Goal: Check status: Check status

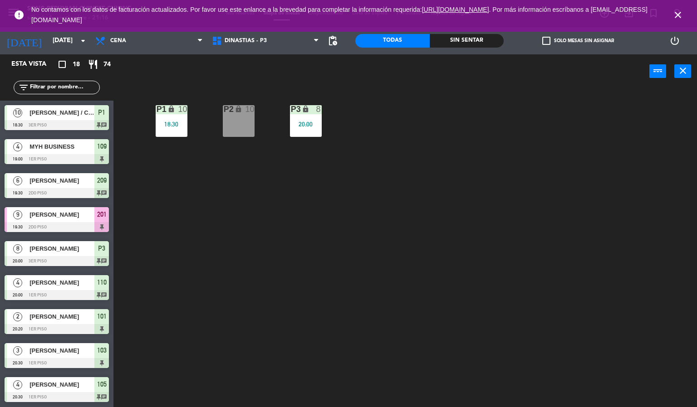
click at [678, 18] on icon "close" at bounding box center [677, 15] width 11 height 11
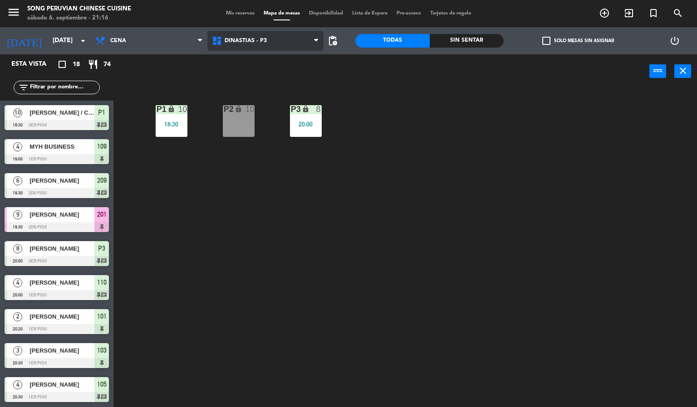
click at [288, 41] on span "DINASTIAS - P3" at bounding box center [265, 41] width 117 height 20
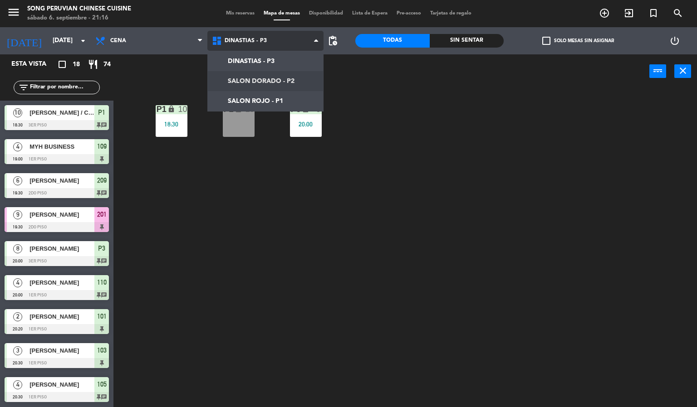
click at [271, 76] on ng-component "menu Song Peruvian Chinese Cuisine [DATE] 6. septiembre - 21:16 Mis reservas Ma…" at bounding box center [348, 204] width 697 height 408
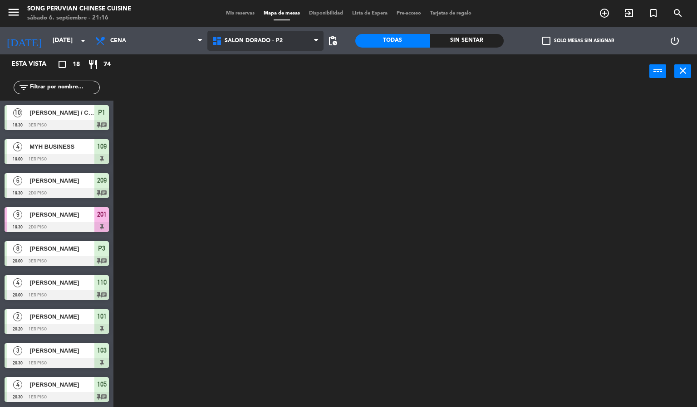
click at [259, 41] on span "SALON DORADO - P2" at bounding box center [254, 41] width 58 height 6
click at [256, 93] on ng-component "menu Song Peruvian Chinese Cuisine [DATE] 6. septiembre - 21:16 Mis reservas Ma…" at bounding box center [348, 204] width 697 height 408
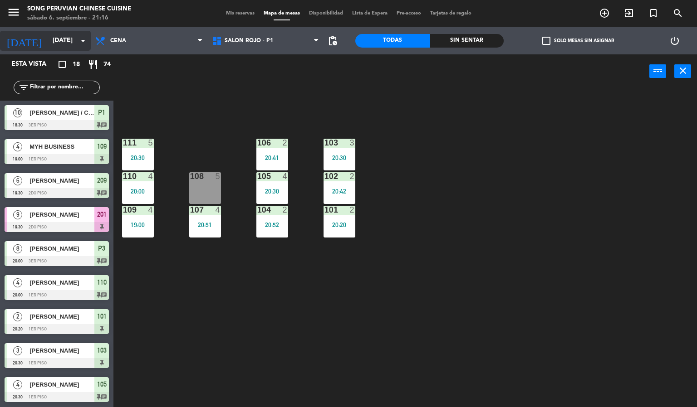
click at [53, 49] on div "[DATE] [DATE] arrow_drop_down" at bounding box center [45, 41] width 91 height 20
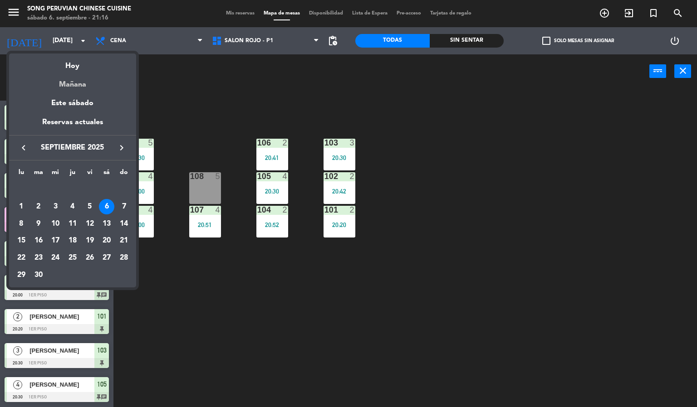
click at [82, 85] on div "Mañana" at bounding box center [72, 81] width 127 height 19
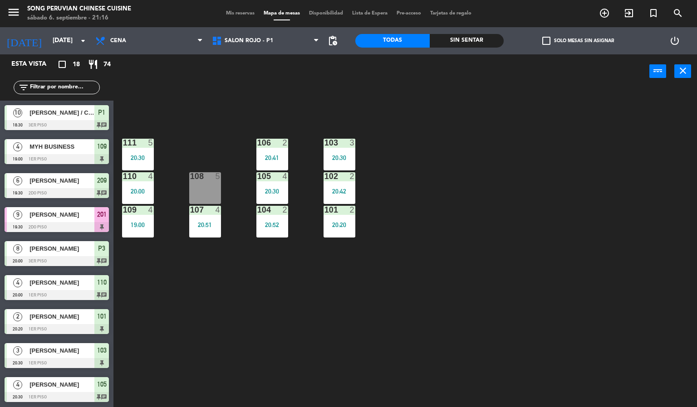
type input "[DATE]"
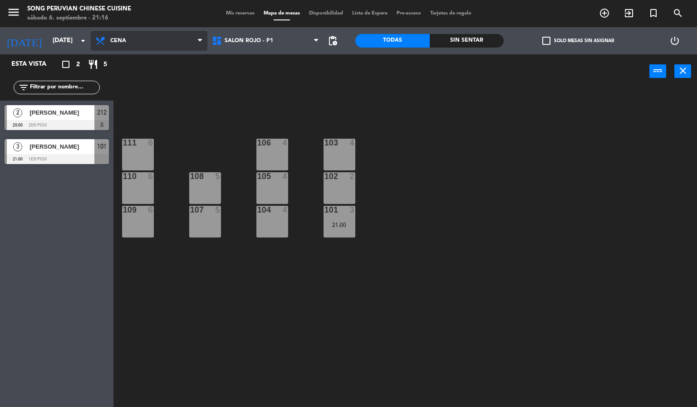
click at [149, 32] on span "Cena" at bounding box center [149, 41] width 117 height 20
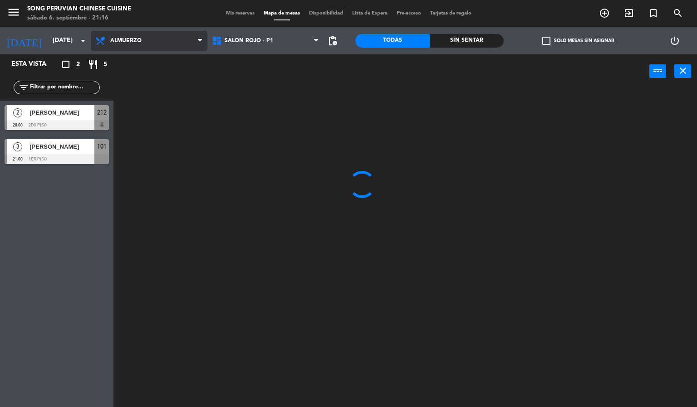
click at [158, 57] on ng-component "menu Song Peruvian Chinese Cuisine [DATE] 6. septiembre - 21:16 Mis reservas Ma…" at bounding box center [348, 204] width 697 height 408
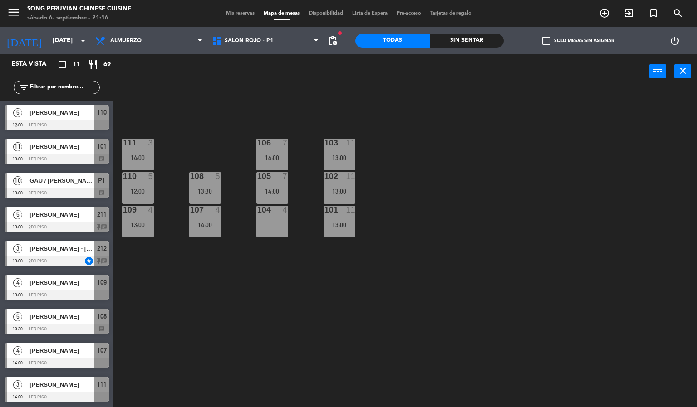
click at [53, 161] on div at bounding box center [57, 159] width 104 height 10
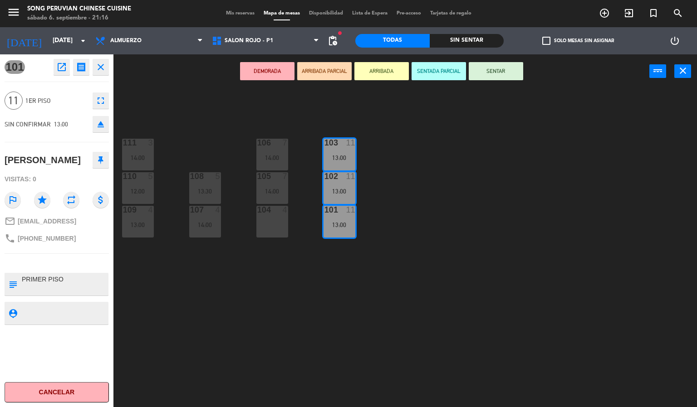
click at [188, 119] on div "103 11 13:00 106 7 14:00 111 3 14:00 102 11 13:00 105 7 14:00 108 5 13:30 110 5…" at bounding box center [408, 248] width 576 height 319
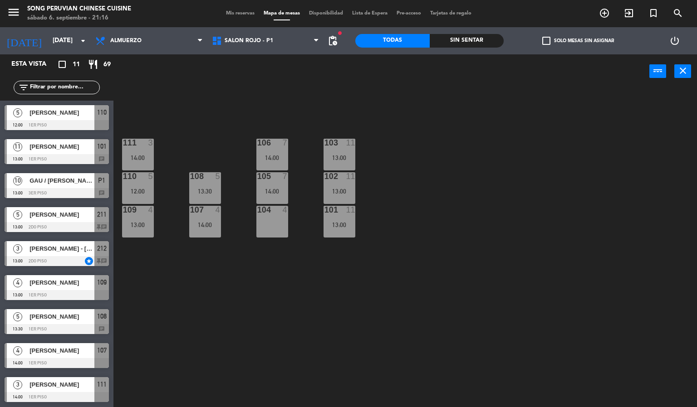
click at [73, 117] on span "[PERSON_NAME]" at bounding box center [61, 113] width 65 height 10
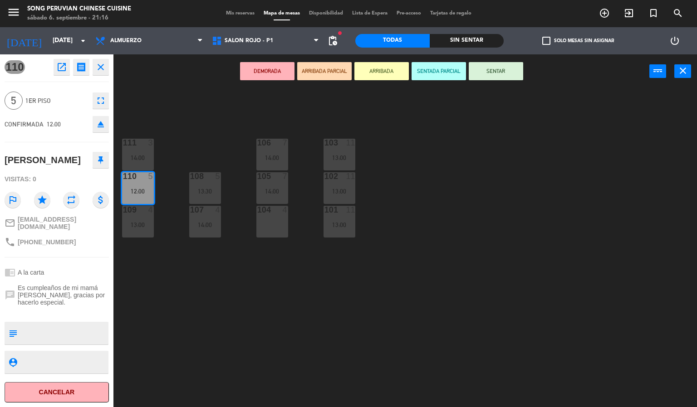
drag, startPoint x: 200, startPoint y: 95, endPoint x: 201, endPoint y: 87, distance: 8.2
click at [201, 92] on div "103 11 13:00 106 7 14:00 111 3 14:00 102 11 13:00 105 7 14:00 108 5 13:30 110 5…" at bounding box center [408, 248] width 576 height 319
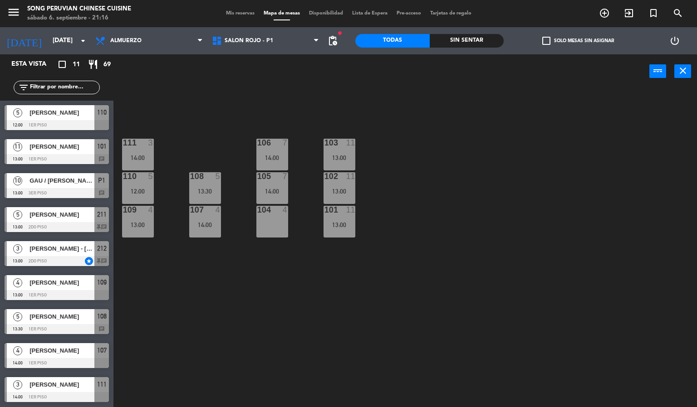
click at [42, 223] on div at bounding box center [57, 227] width 104 height 10
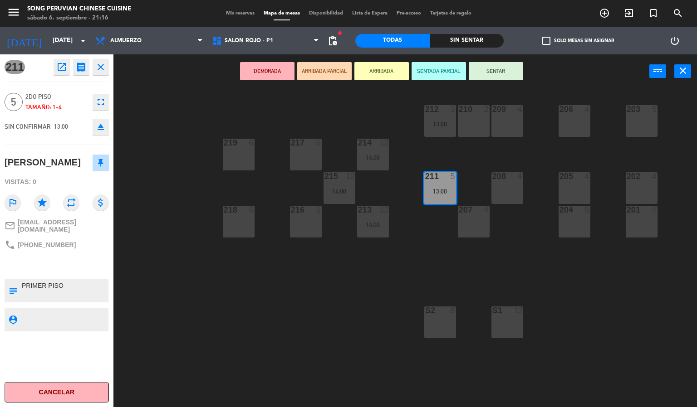
click at [163, 243] on div "203 5 206 4 210 2 212 3 13:00 209 4 214 12 14:00 217 5 219 6 202 4 205 4 208 4 …" at bounding box center [408, 248] width 576 height 319
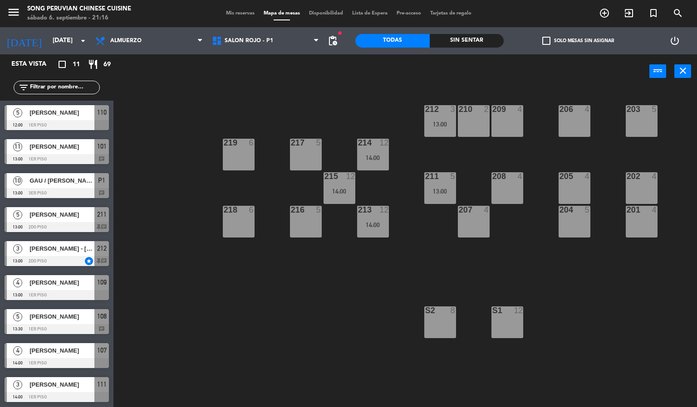
click at [86, 290] on div at bounding box center [57, 295] width 104 height 10
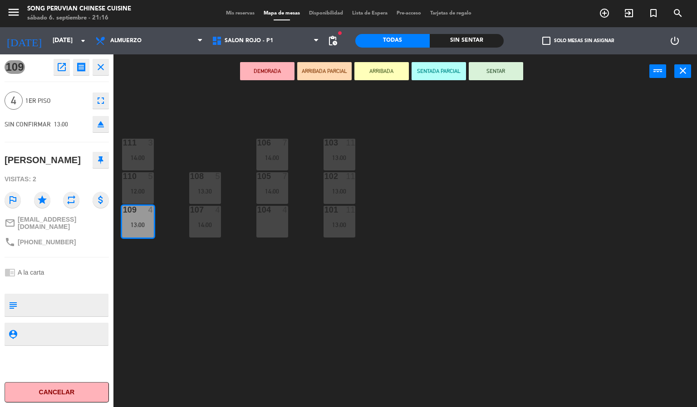
click at [186, 286] on div "103 11 13:00 106 7 14:00 111 3 14:00 102 11 13:00 105 7 14:00 108 5 13:30 110 5…" at bounding box center [408, 248] width 576 height 319
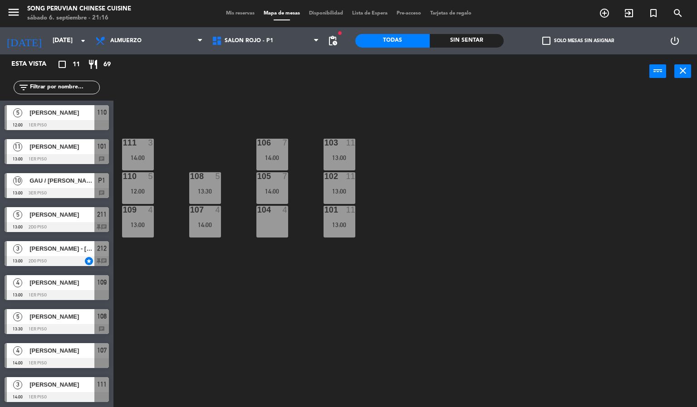
click at [53, 319] on span "[PERSON_NAME]" at bounding box center [61, 317] width 65 height 10
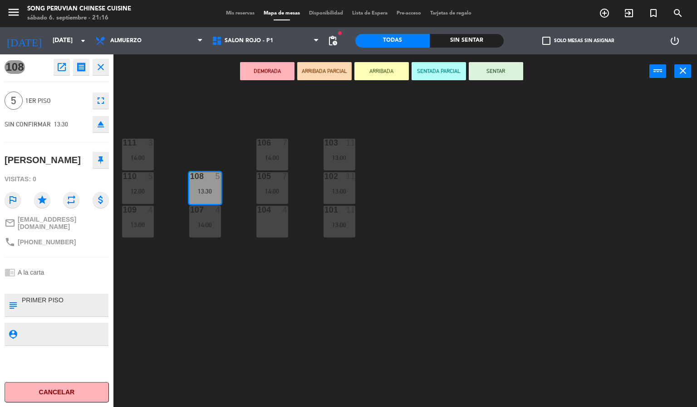
click at [154, 336] on div "103 11 13:00 106 7 14:00 111 3 14:00 102 11 13:00 105 7 14:00 108 5 13:30 110 5…" at bounding box center [408, 248] width 576 height 319
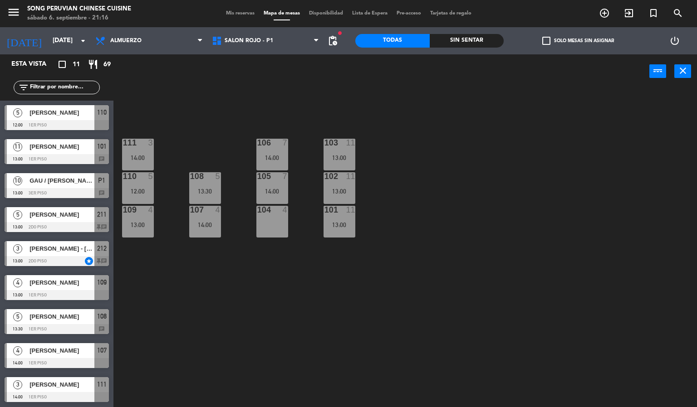
click at [49, 175] on div "GAU / [PERSON_NAME]" at bounding box center [62, 180] width 66 height 15
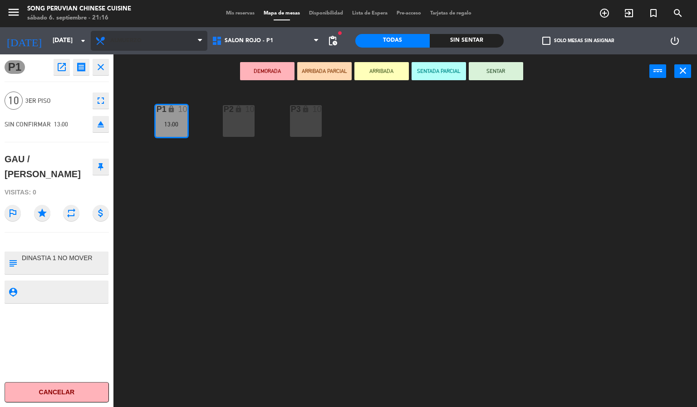
drag, startPoint x: 147, startPoint y: 83, endPoint x: 200, endPoint y: 48, distance: 63.8
click at [147, 81] on div "DEMORADA ARRIBADA PARCIAL ARRIBADA SENTADA PARCIAL SENTAR power_input close" at bounding box center [381, 71] width 536 height 34
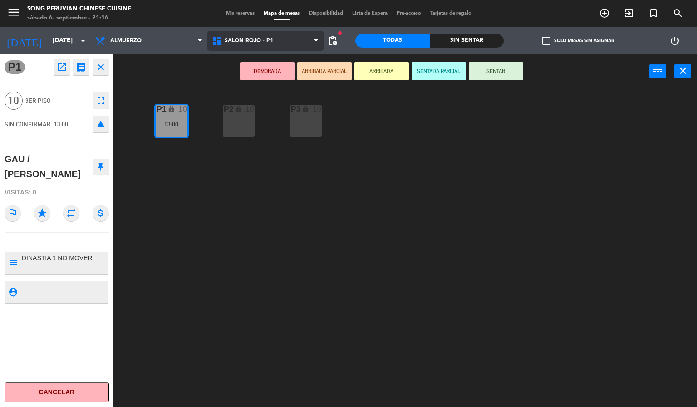
click at [232, 38] on span "SALON ROJO - P1" at bounding box center [249, 41] width 49 height 6
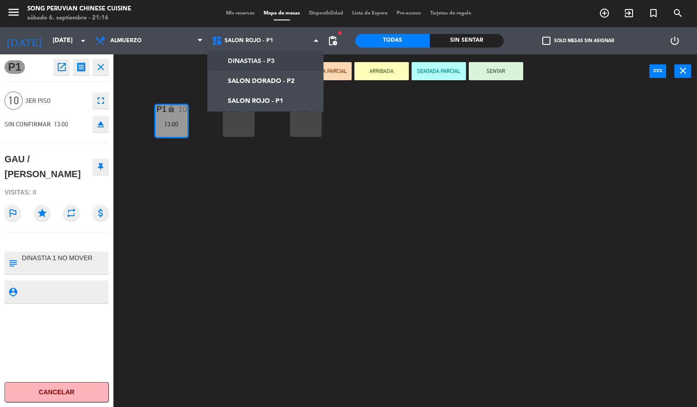
drag, startPoint x: 230, startPoint y: 63, endPoint x: 220, endPoint y: 65, distance: 10.8
click at [229, 64] on ng-component "menu Song Peruvian Chinese Cuisine [DATE] 6. septiembre - 21:16 Mis reservas Ma…" at bounding box center [348, 204] width 697 height 408
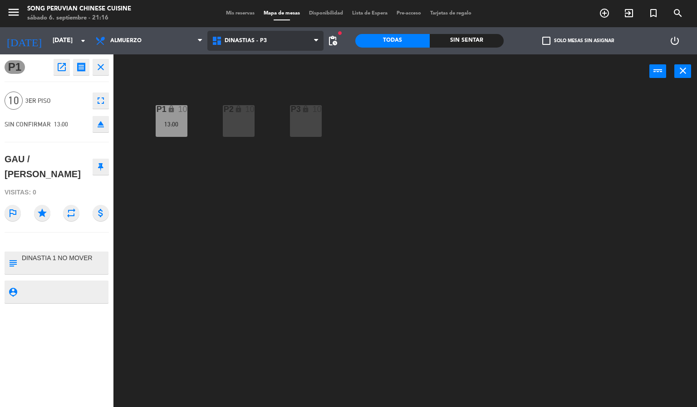
click at [245, 38] on span "DINASTIAS - P3" at bounding box center [246, 41] width 42 height 6
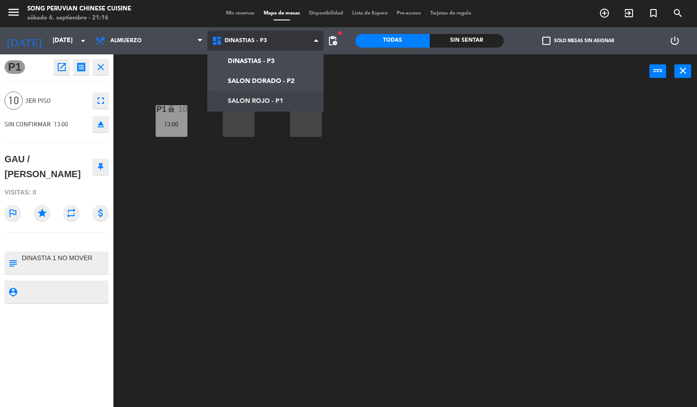
click at [227, 103] on ng-component "menu Song Peruvian Chinese Cuisine [DATE] 6. septiembre - 21:16 Mis reservas Ma…" at bounding box center [348, 204] width 697 height 408
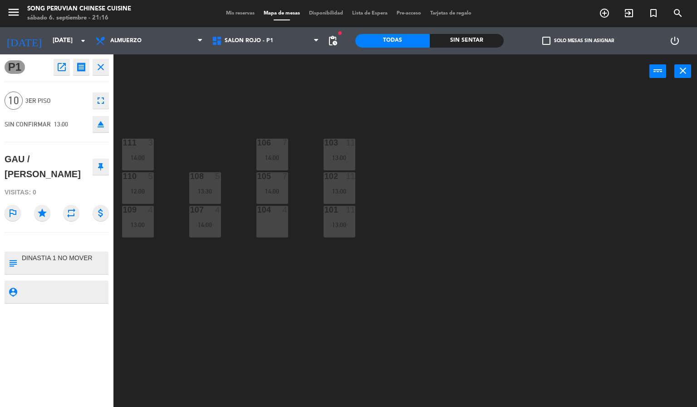
click at [229, 14] on span "Mis reservas" at bounding box center [240, 13] width 38 height 5
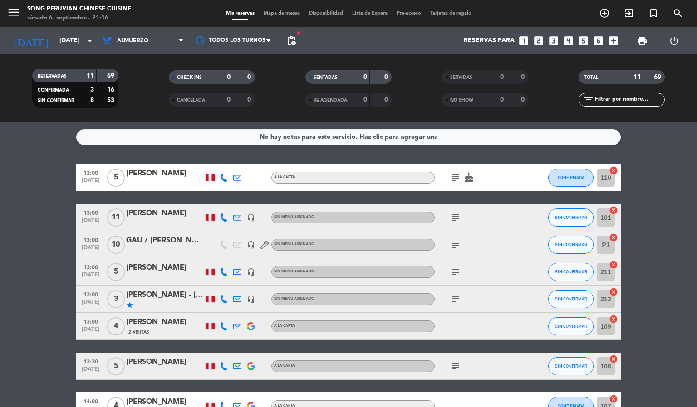
click at [456, 181] on icon "subject" at bounding box center [454, 177] width 11 height 11
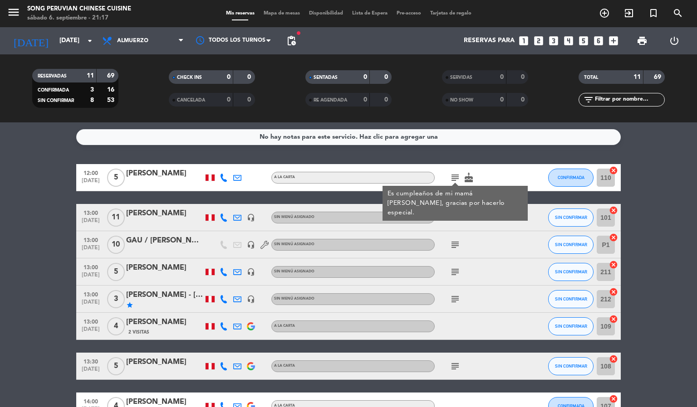
click at [505, 173] on div "subject Es cumpleaños de mi mamá [PERSON_NAME], gracias por hacerlo especial. c…" at bounding box center [476, 177] width 82 height 27
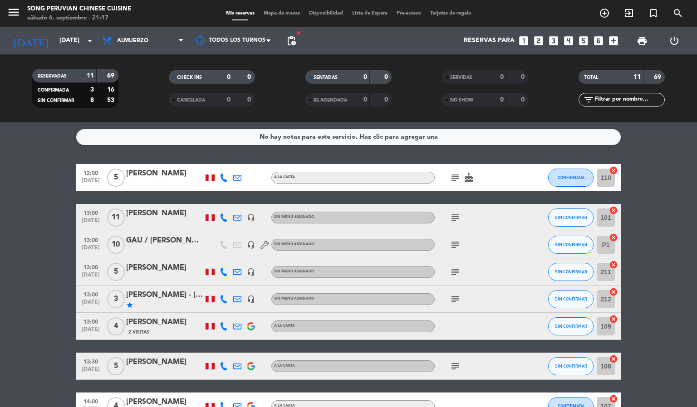
click at [450, 218] on icon "subject" at bounding box center [454, 217] width 11 height 11
click at [492, 234] on div "subject" at bounding box center [476, 244] width 82 height 27
click at [455, 246] on icon "subject" at bounding box center [454, 244] width 11 height 11
click at [469, 279] on div "subject" at bounding box center [476, 272] width 82 height 27
click at [452, 271] on icon "subject" at bounding box center [454, 272] width 11 height 11
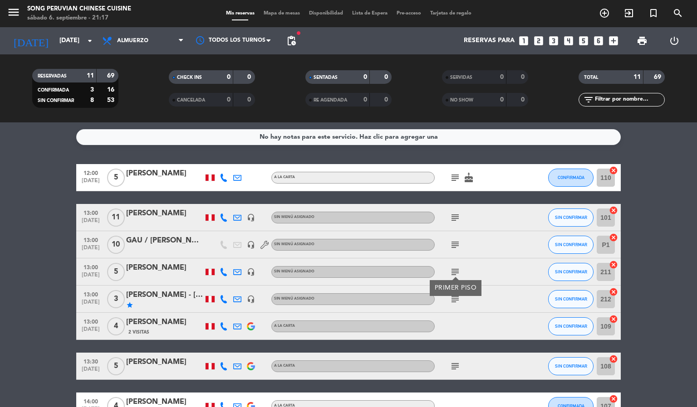
click at [464, 301] on div "subject" at bounding box center [476, 299] width 82 height 27
click at [458, 298] on icon "subject" at bounding box center [454, 299] width 11 height 11
click at [457, 366] on icon "subject" at bounding box center [454, 366] width 11 height 11
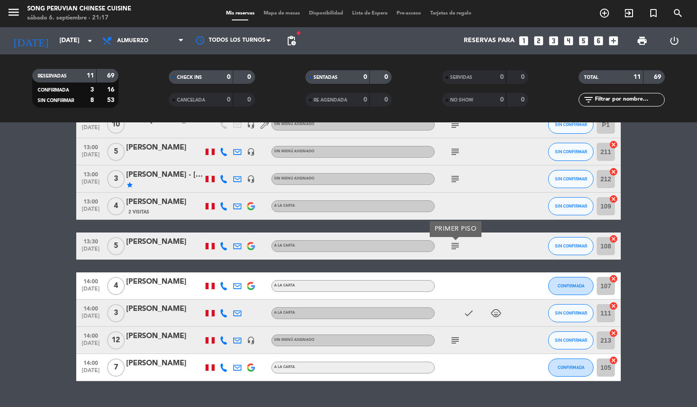
scroll to position [136, 0]
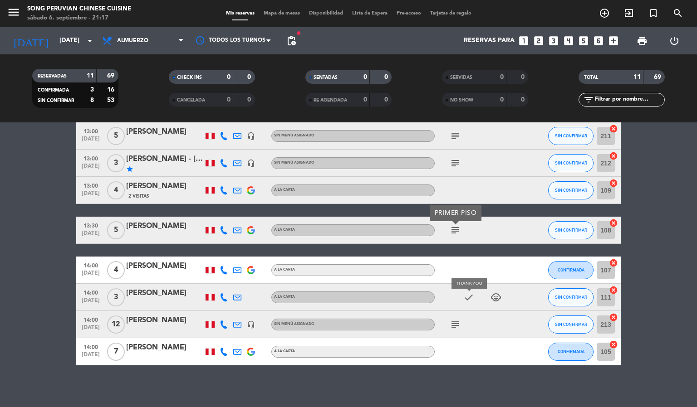
click at [474, 294] on icon "check" at bounding box center [468, 297] width 11 height 11
click at [466, 297] on icon "check" at bounding box center [468, 297] width 11 height 11
click at [496, 296] on icon "child_care" at bounding box center [495, 297] width 11 height 11
click at [458, 322] on icon "subject" at bounding box center [454, 324] width 11 height 11
drag, startPoint x: 493, startPoint y: 313, endPoint x: 433, endPoint y: 296, distance: 62.9
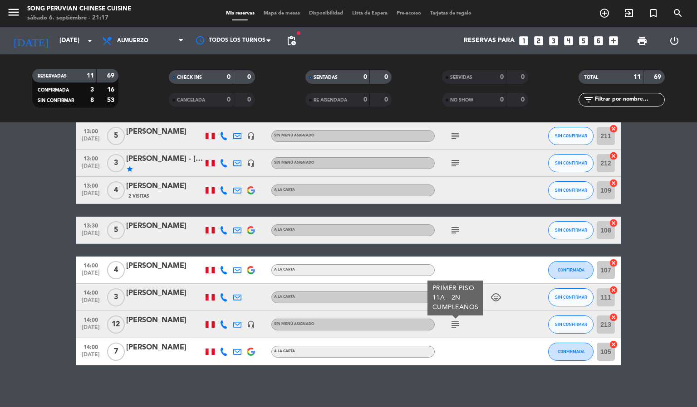
click at [491, 312] on div "subject PRIMER PISO 11A - 2N CUMPLEAÑOS" at bounding box center [476, 324] width 82 height 27
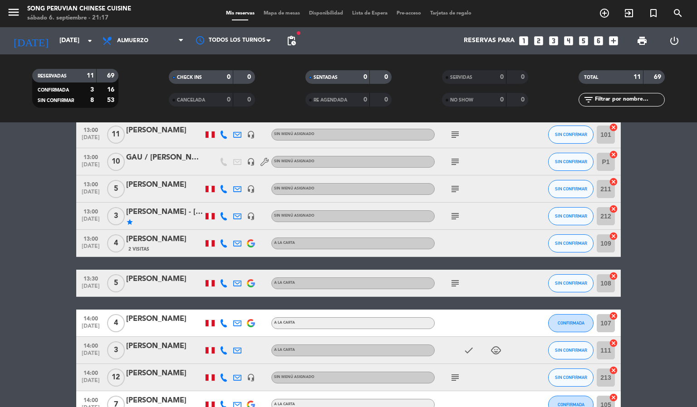
scroll to position [0, 0]
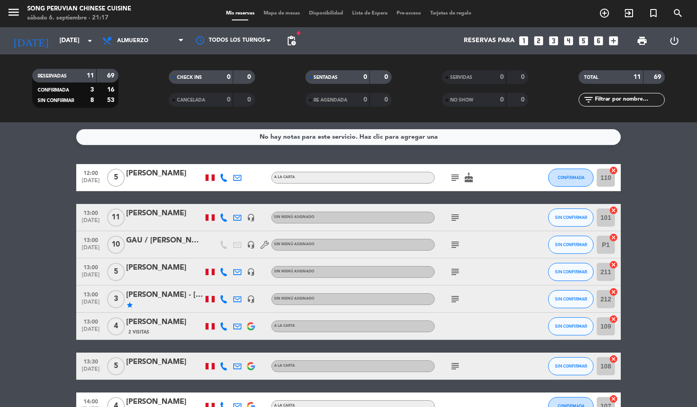
click at [273, 14] on span "Mapa de mesas" at bounding box center [281, 13] width 45 height 5
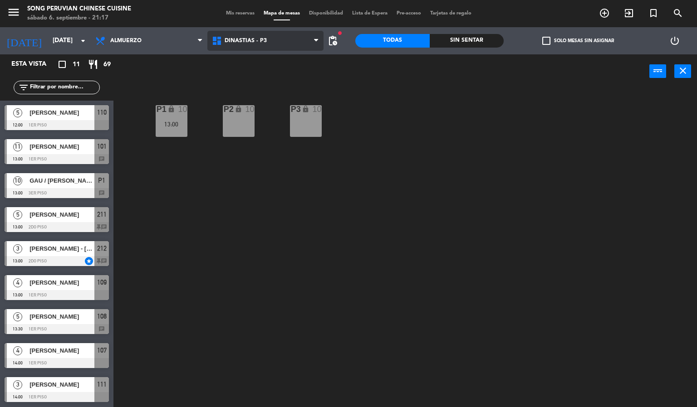
click at [269, 43] on span "DINASTIAS - P3" at bounding box center [265, 41] width 117 height 20
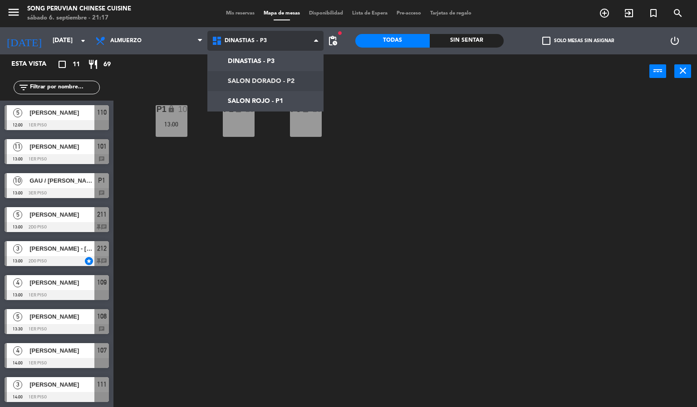
click at [262, 79] on ng-component "menu Song Peruvian Chinese Cuisine [DATE] 6. septiembre - 21:17 Mis reservas Ma…" at bounding box center [348, 204] width 697 height 408
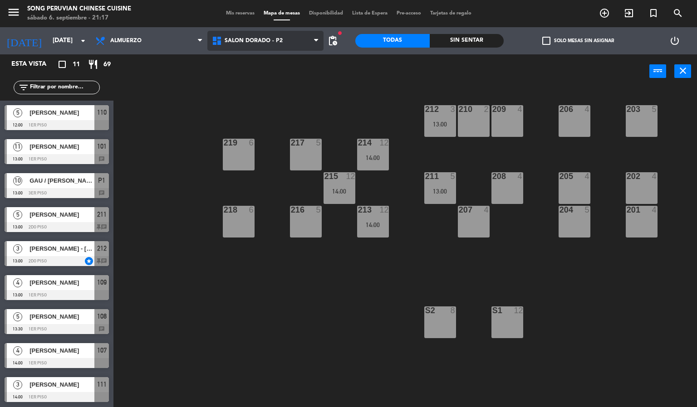
click at [260, 44] on span "SALON DORADO - P2" at bounding box center [254, 41] width 58 height 6
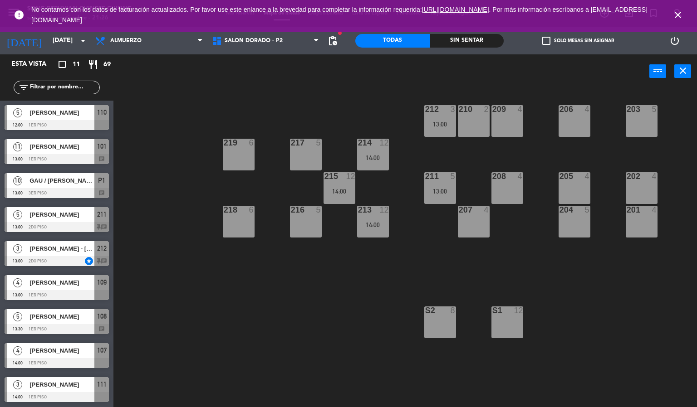
drag, startPoint x: 51, startPoint y: 184, endPoint x: 54, endPoint y: 166, distance: 17.9
click at [52, 173] on div "10 GAU / [PERSON_NAME] 13:00 3er piso P1 chat" at bounding box center [56, 186] width 113 height 34
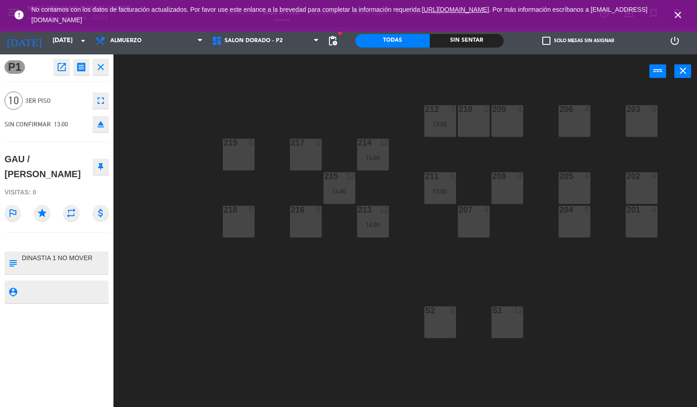
click at [245, 83] on div "power_input close" at bounding box center [381, 71] width 536 height 34
click at [177, 131] on div "203 5 206 4 210 2 212 3 13:00 209 4 214 12 14:00 217 5 219 6 202 4 205 4 208 4 …" at bounding box center [408, 248] width 576 height 319
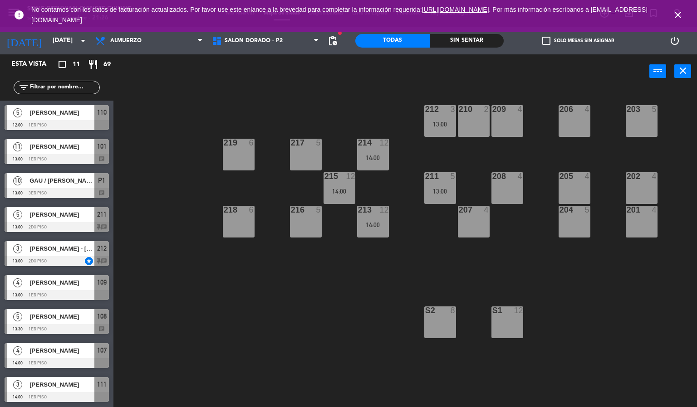
click at [677, 18] on icon "close" at bounding box center [677, 15] width 11 height 11
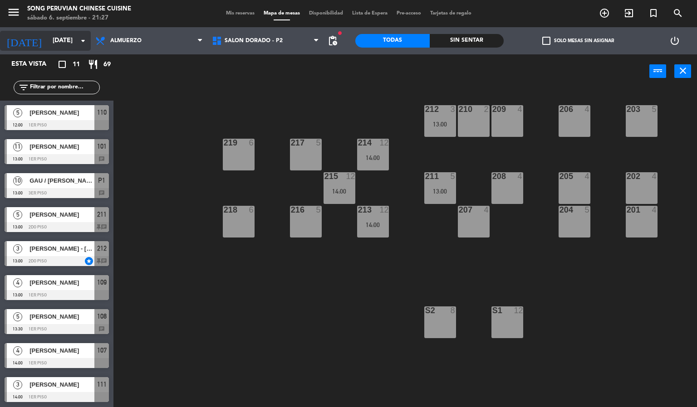
click at [55, 39] on input "[DATE]" at bounding box center [91, 41] width 86 height 16
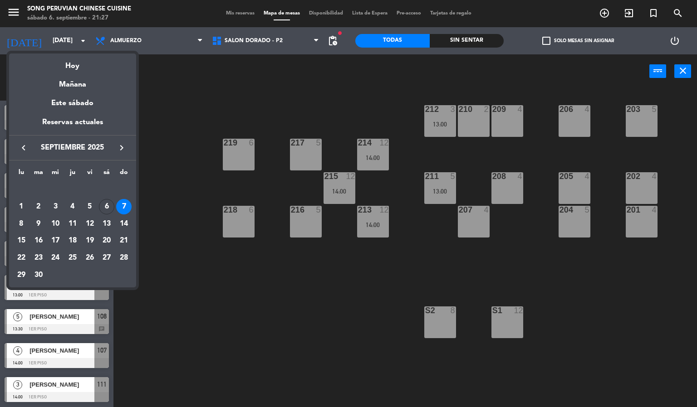
click at [24, 147] on icon "keyboard_arrow_left" at bounding box center [23, 147] width 11 height 11
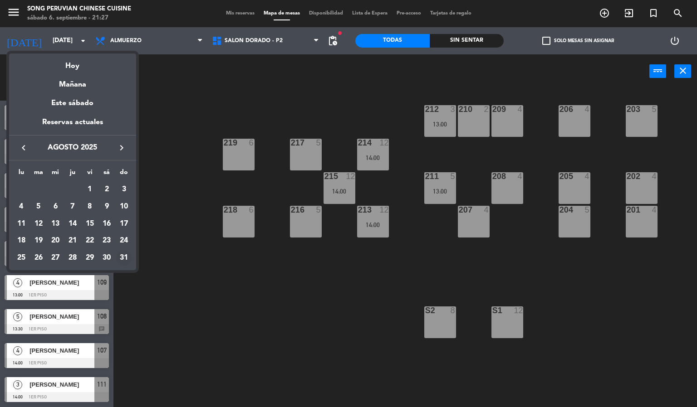
click at [128, 263] on div "31" at bounding box center [123, 257] width 15 height 15
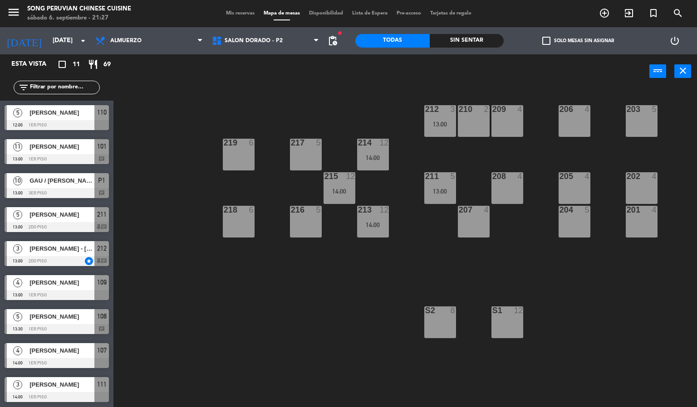
type input "dom. 31 ago."
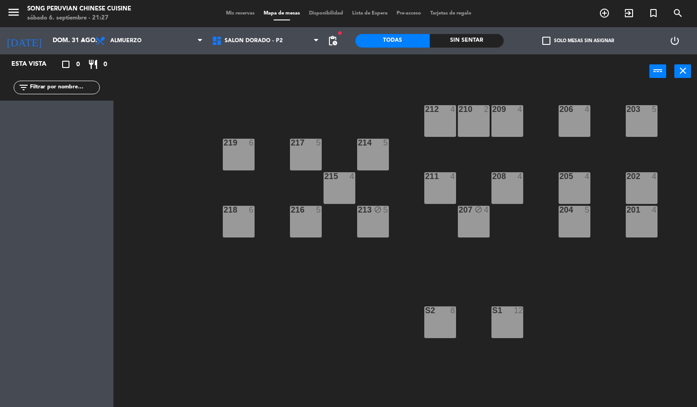
click at [239, 15] on span "Mis reservas" at bounding box center [240, 13] width 38 height 5
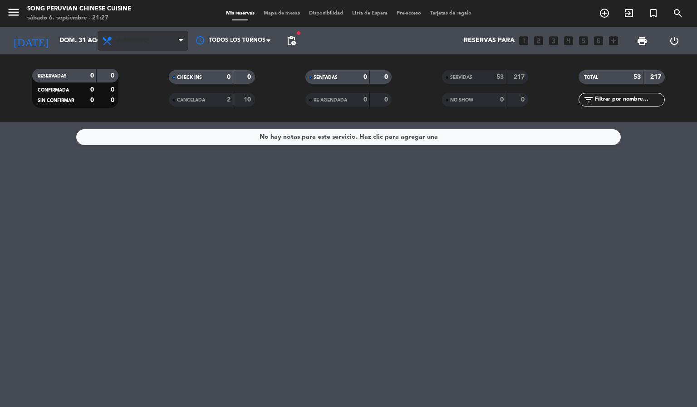
click at [158, 43] on span "Almuerzo" at bounding box center [143, 41] width 91 height 20
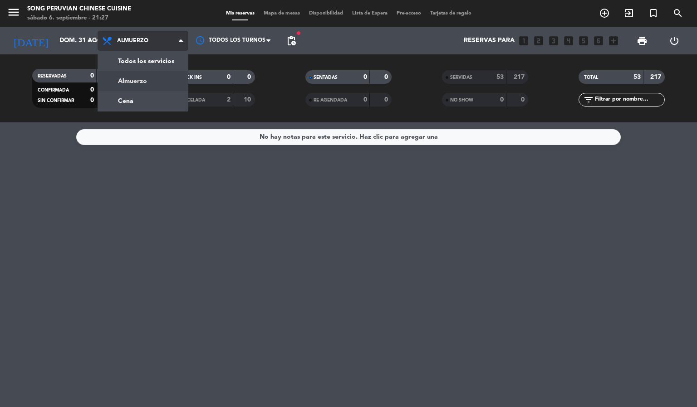
click at [165, 59] on div "menu Song Peruvian Chinese Cuisine [DATE] 6. septiembre - 21:27 Mis reservas Ma…" at bounding box center [348, 61] width 697 height 122
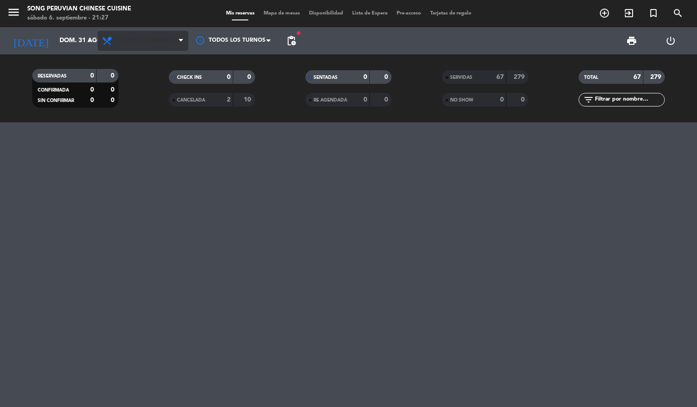
click at [161, 40] on span "Todos los servicios" at bounding box center [148, 41] width 63 height 6
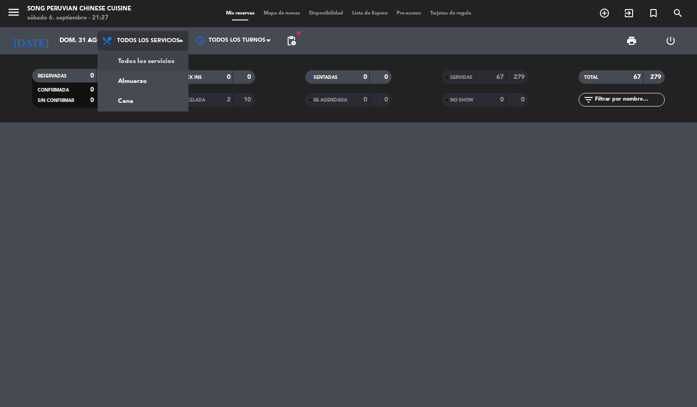
click at [159, 101] on div "menu Song Peruvian Chinese Cuisine [DATE] 6. septiembre - 21:27 Mis reservas Ma…" at bounding box center [348, 61] width 697 height 122
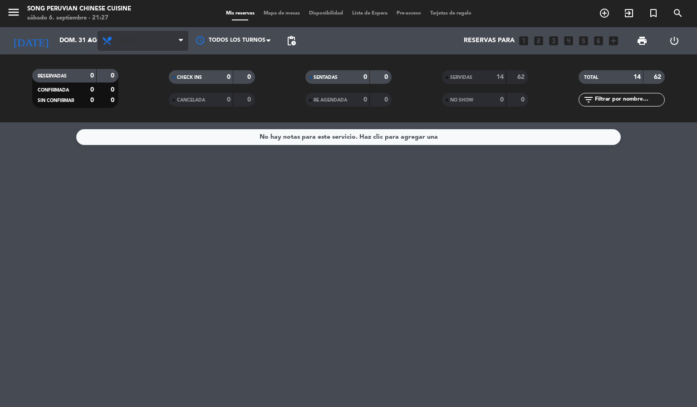
click at [161, 39] on span "Cena" at bounding box center [143, 41] width 91 height 20
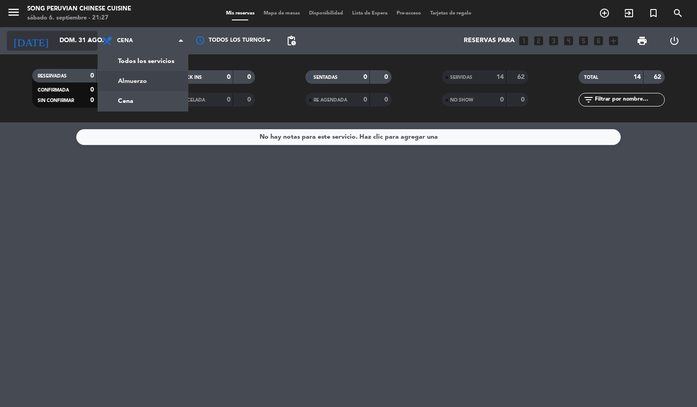
click at [72, 39] on input "dom. 31 ago." at bounding box center [98, 41] width 86 height 16
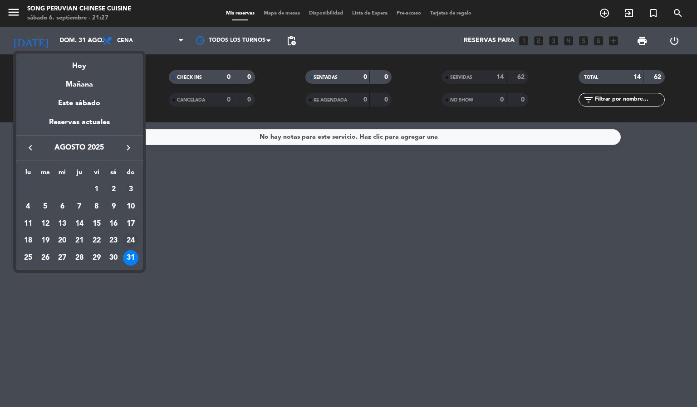
click at [131, 240] on div "24" at bounding box center [130, 241] width 15 height 15
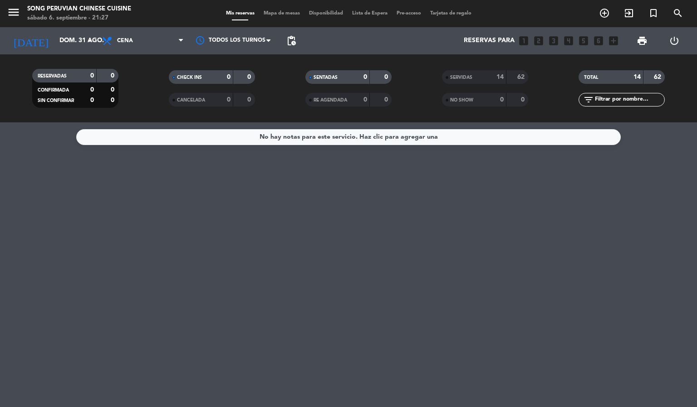
type input "dom. 24 ago."
click at [157, 48] on span "Cena" at bounding box center [143, 41] width 91 height 20
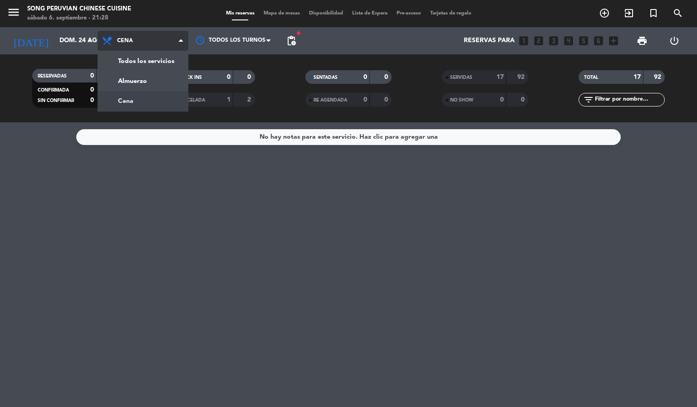
click at [140, 60] on div "menu Song Peruvian Chinese Cuisine [DATE] 6. septiembre - 21:28 Mis reservas Ma…" at bounding box center [348, 61] width 697 height 122
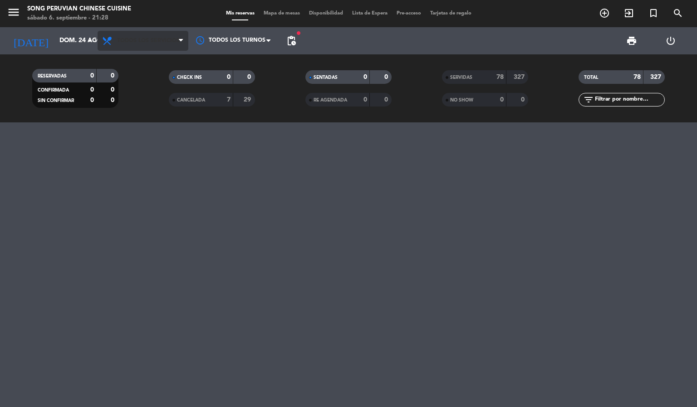
click at [159, 45] on span "Todos los servicios" at bounding box center [143, 41] width 91 height 20
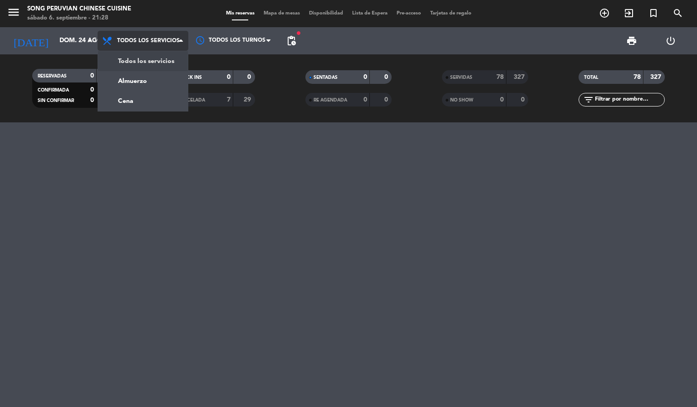
click at [156, 95] on div "menu Song Peruvian Chinese Cuisine [DATE] 6. septiembre - 21:28 Mis reservas Ma…" at bounding box center [348, 61] width 697 height 122
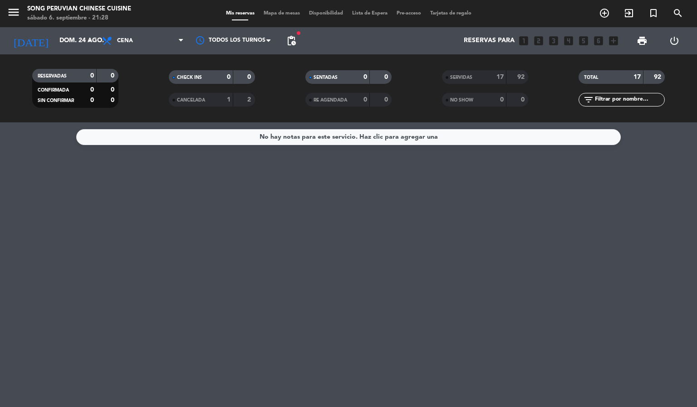
click at [276, 14] on span "Mapa de mesas" at bounding box center [281, 13] width 45 height 5
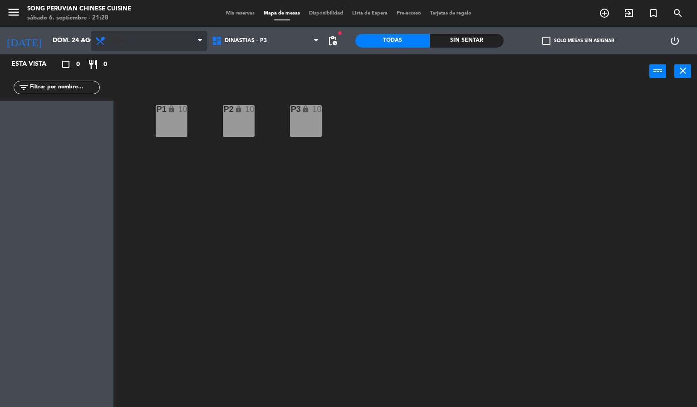
click at [151, 41] on span "Cena" at bounding box center [149, 41] width 117 height 20
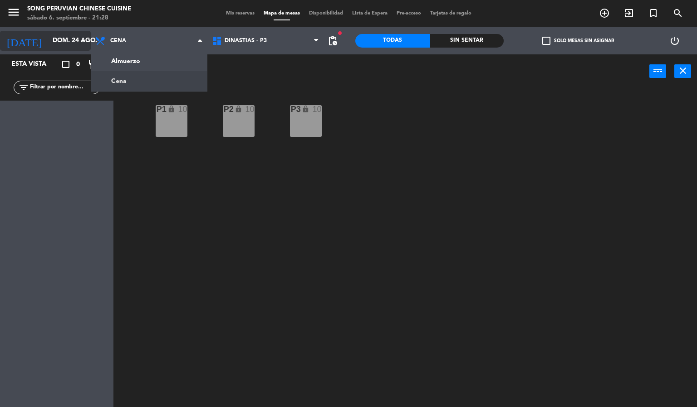
click at [62, 40] on input "dom. 24 ago." at bounding box center [91, 41] width 86 height 16
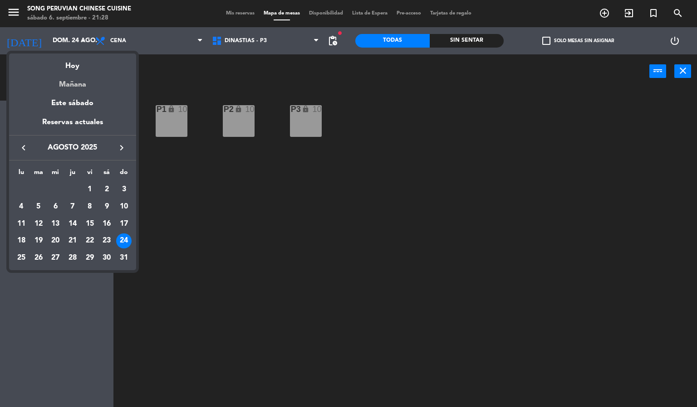
click at [73, 78] on div "Mañana" at bounding box center [72, 81] width 127 height 19
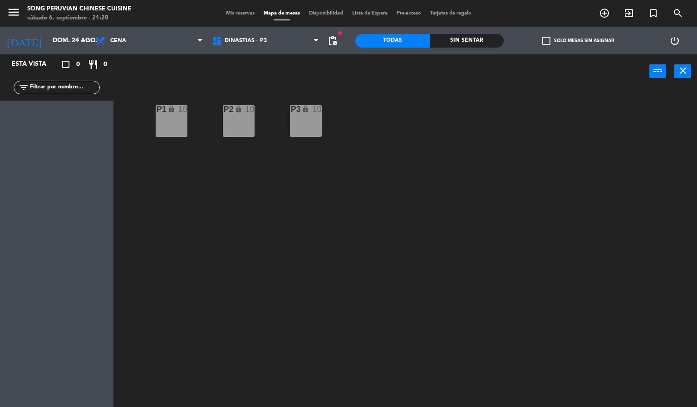
type input "[DATE]"
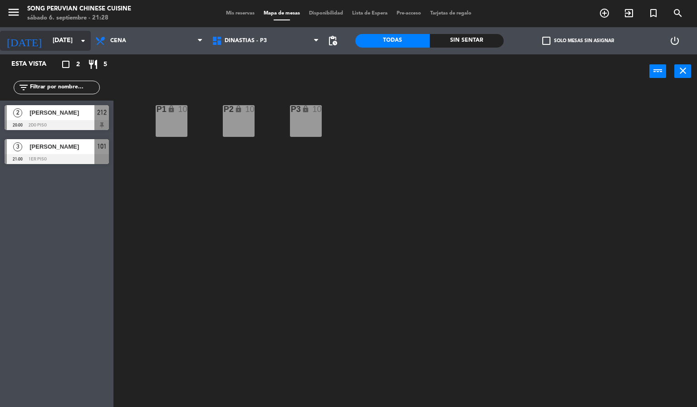
click at [67, 44] on input "[DATE]" at bounding box center [91, 41] width 86 height 16
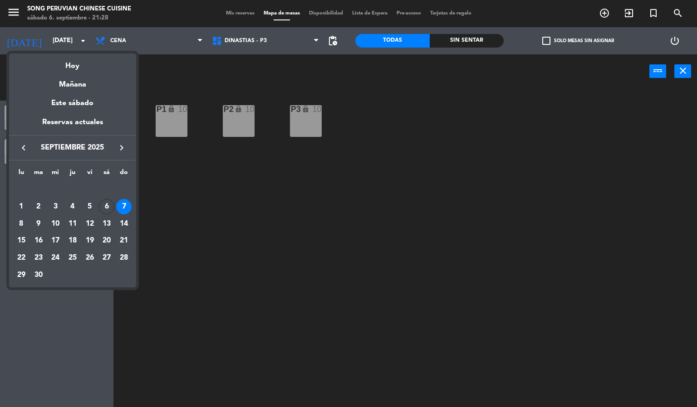
click at [122, 207] on div "7" at bounding box center [123, 206] width 15 height 15
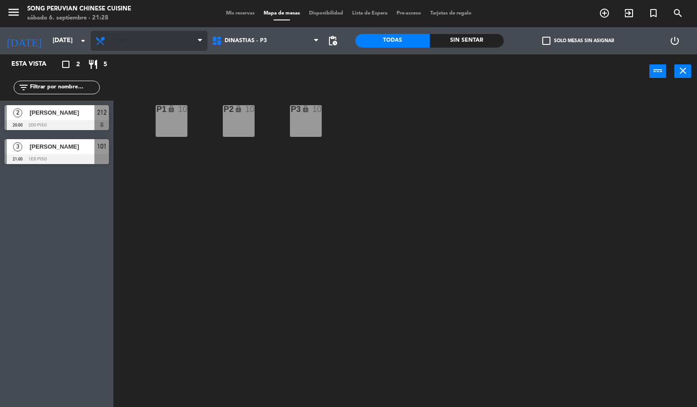
click at [170, 45] on span "Cena" at bounding box center [149, 41] width 117 height 20
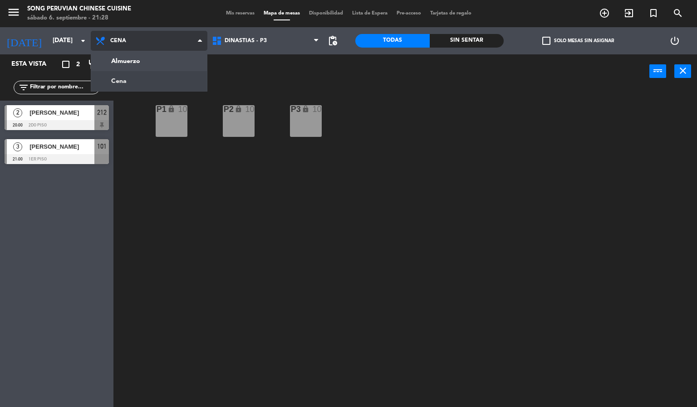
click at [150, 59] on ng-component "menu Song Peruvian Chinese Cuisine [DATE] 6. septiembre - 21:28 Mis reservas Ma…" at bounding box center [348, 204] width 697 height 408
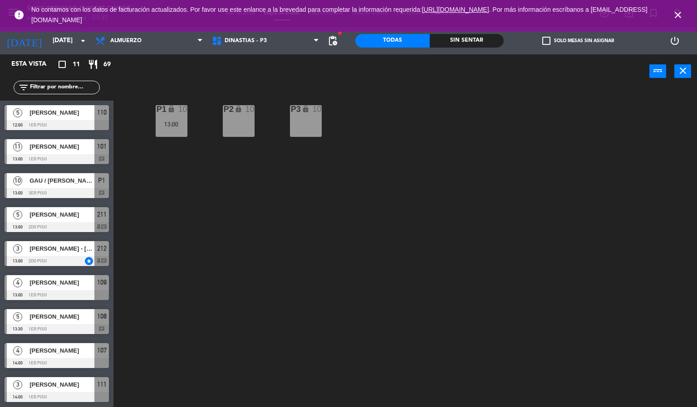
click at [681, 18] on icon "close" at bounding box center [677, 15] width 11 height 11
click at [674, 15] on icon "close" at bounding box center [677, 15] width 11 height 11
